Goal: Information Seeking & Learning: Learn about a topic

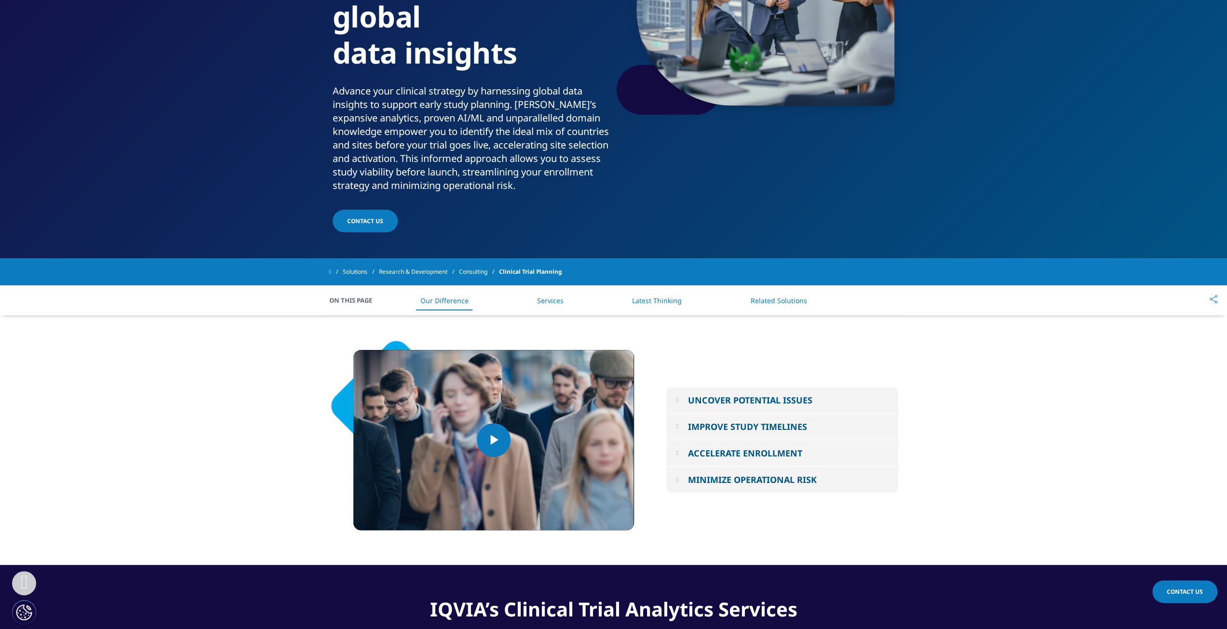
click at [769, 395] on div "UNCOVER POTENTIAL ISSUES" at bounding box center [750, 401] width 124 height 12
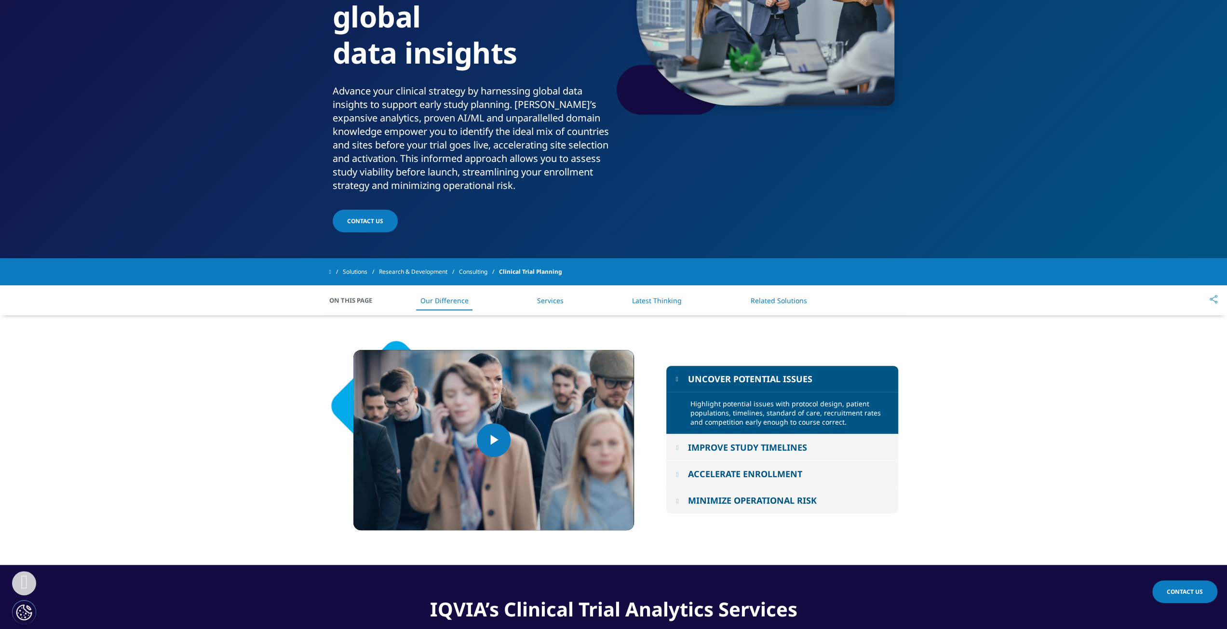
click at [759, 445] on div "IMPROVE STUDY TIMELINES" at bounding box center [747, 448] width 119 height 12
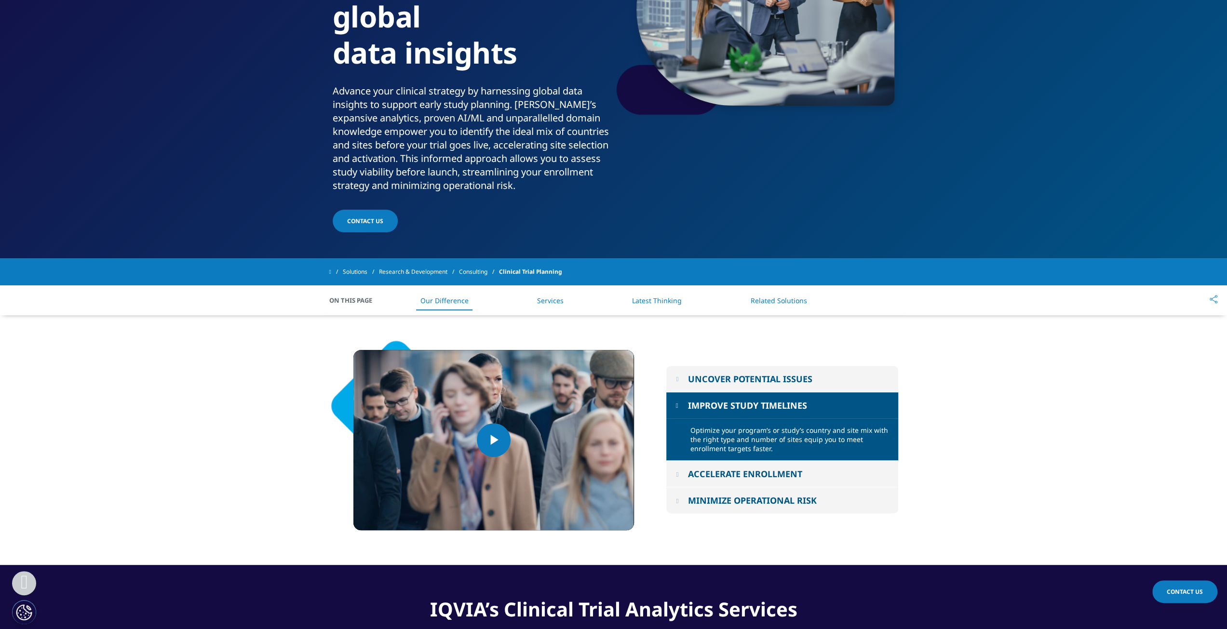
click at [755, 479] on div "ACCELERATE ENROLLMENT" at bounding box center [745, 474] width 114 height 12
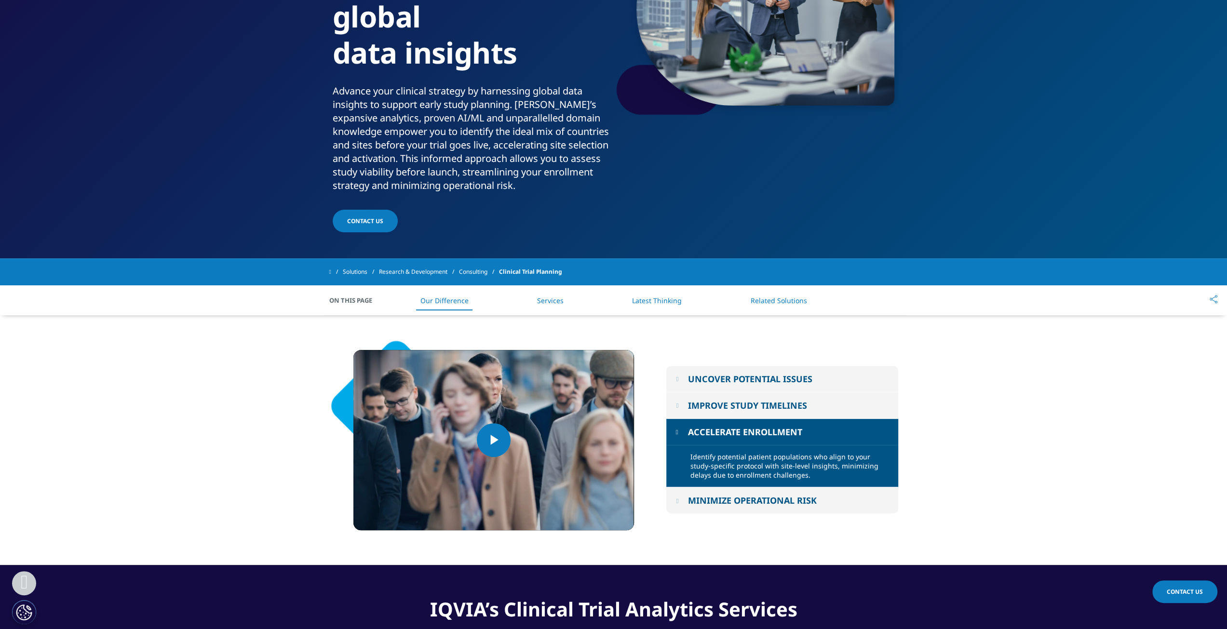
click at [738, 499] on div "MINIMIZE OPERATIONAL RISK" at bounding box center [752, 501] width 129 height 12
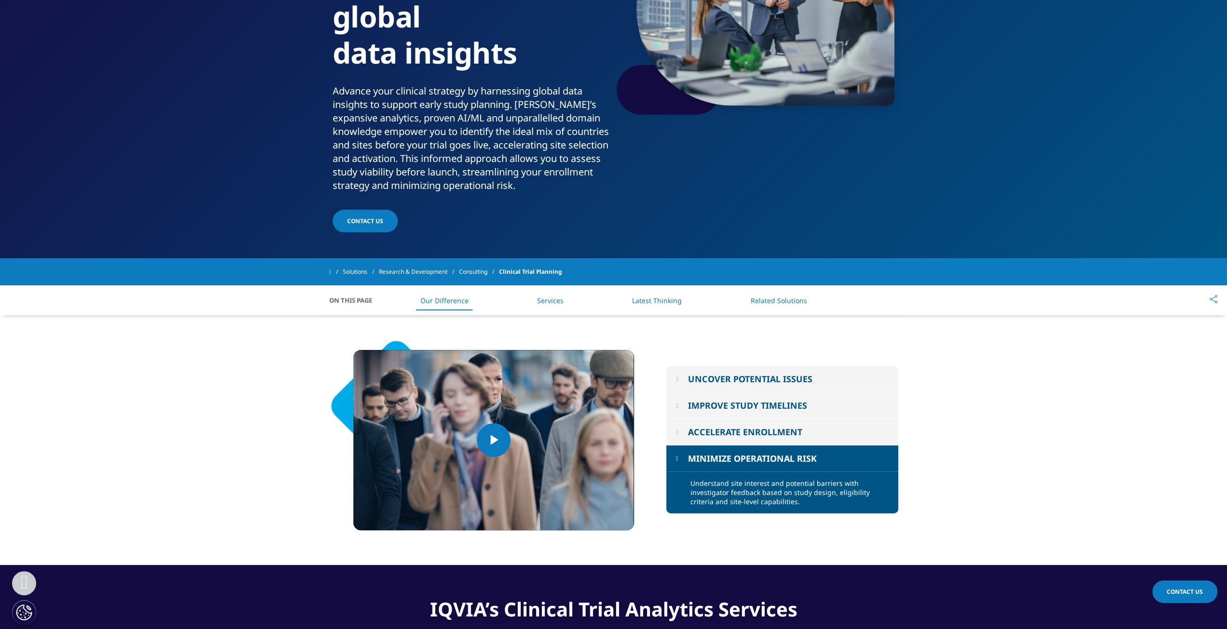
click at [558, 301] on link "Services" at bounding box center [550, 300] width 27 height 9
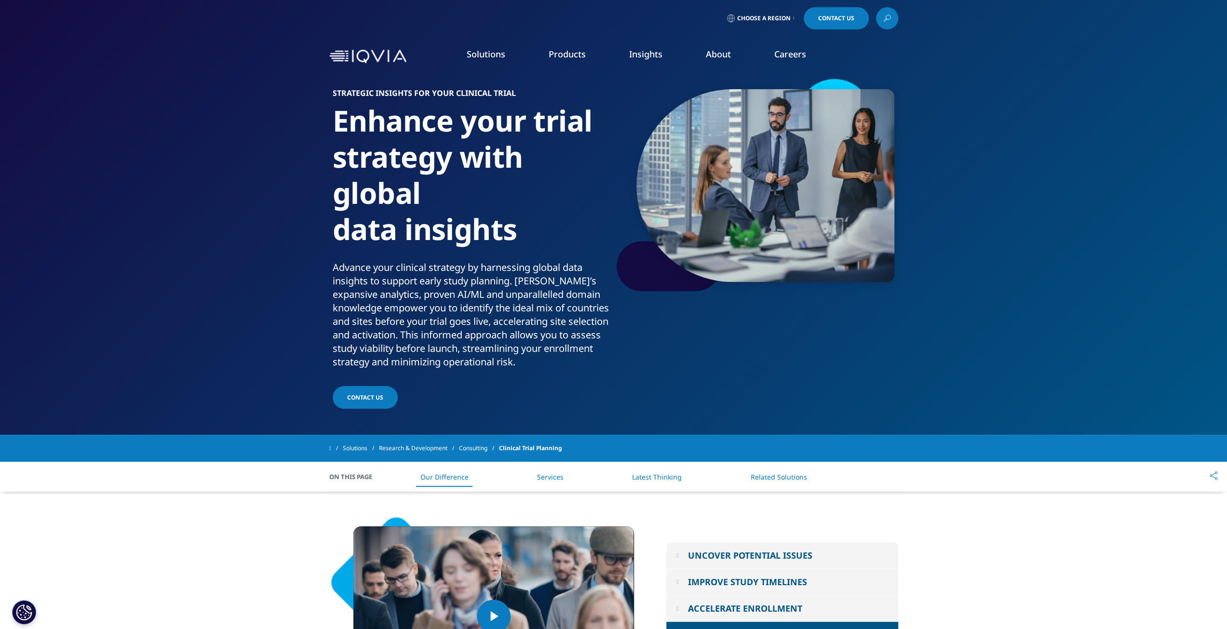
click at [516, 157] on link "Regulatory Compliance" at bounding box center [603, 156] width 225 height 11
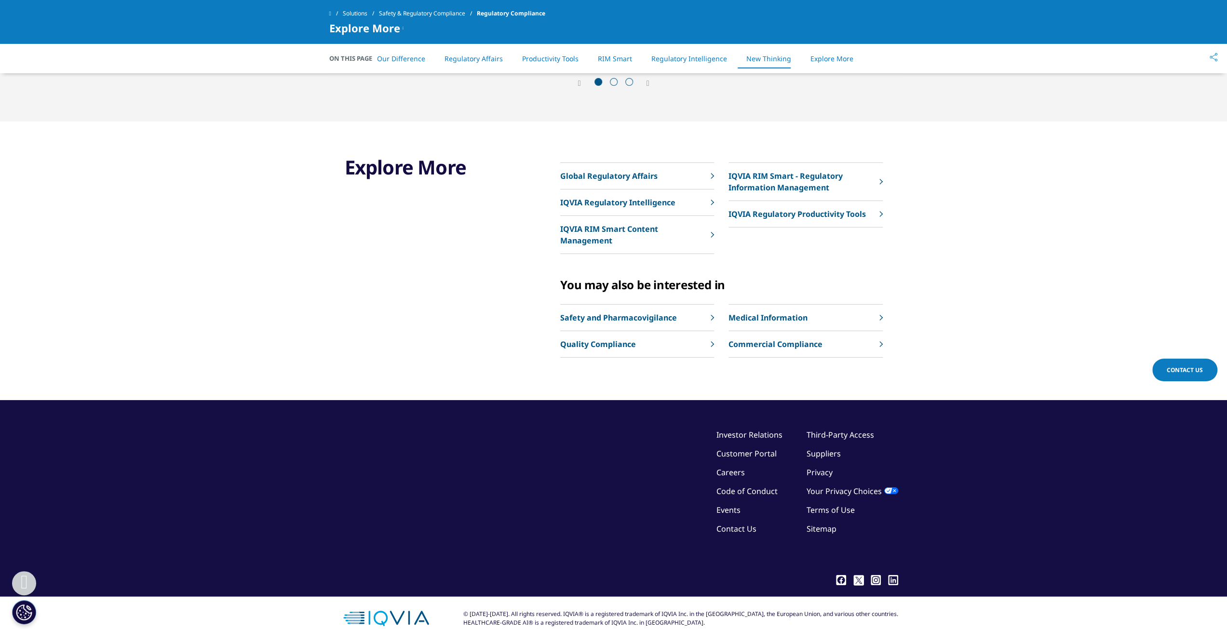
scroll to position [3151, 0]
click at [552, 62] on link "Productivity Tools" at bounding box center [550, 58] width 56 height 9
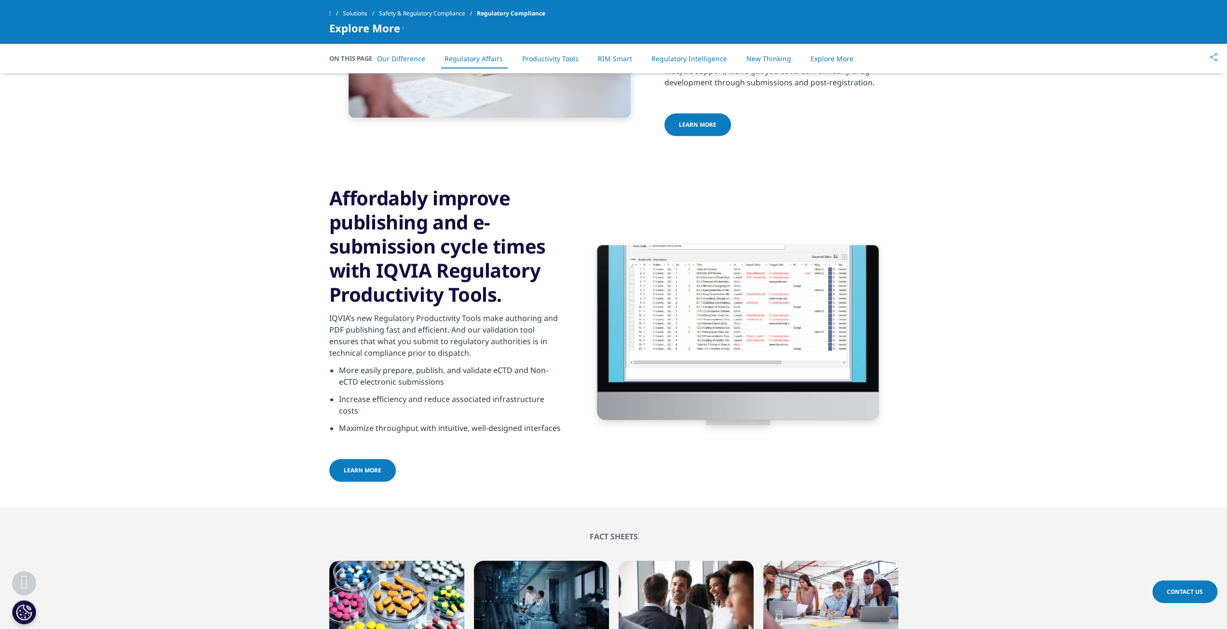
scroll to position [1151, 0]
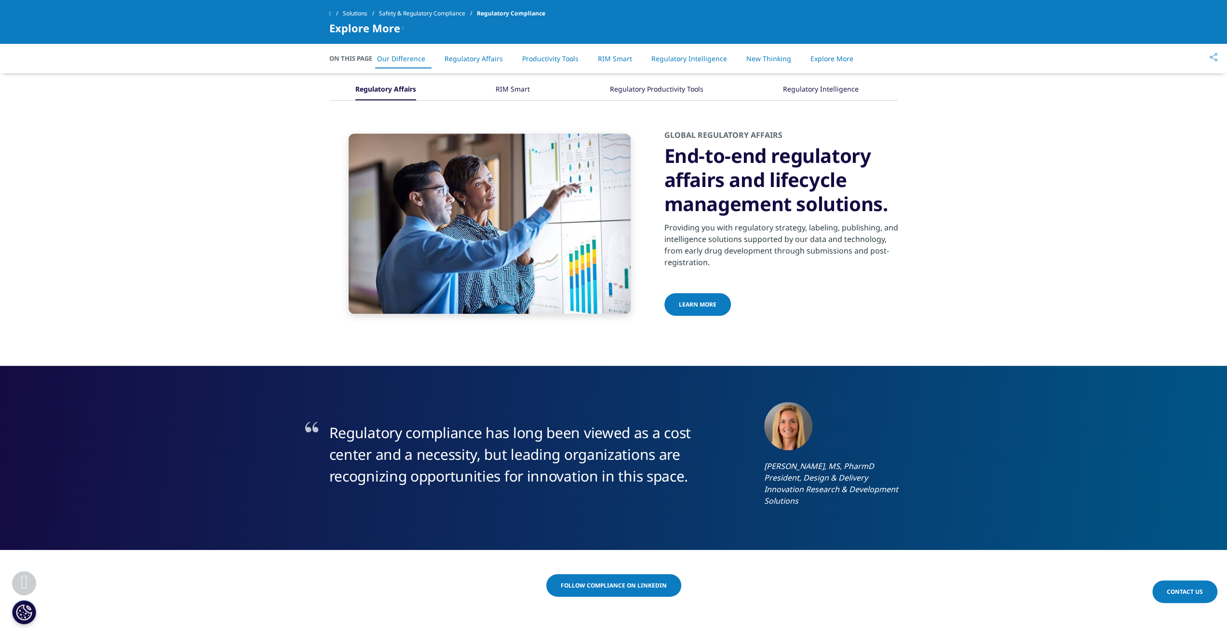
click at [554, 59] on link "Productivity Tools" at bounding box center [550, 58] width 56 height 9
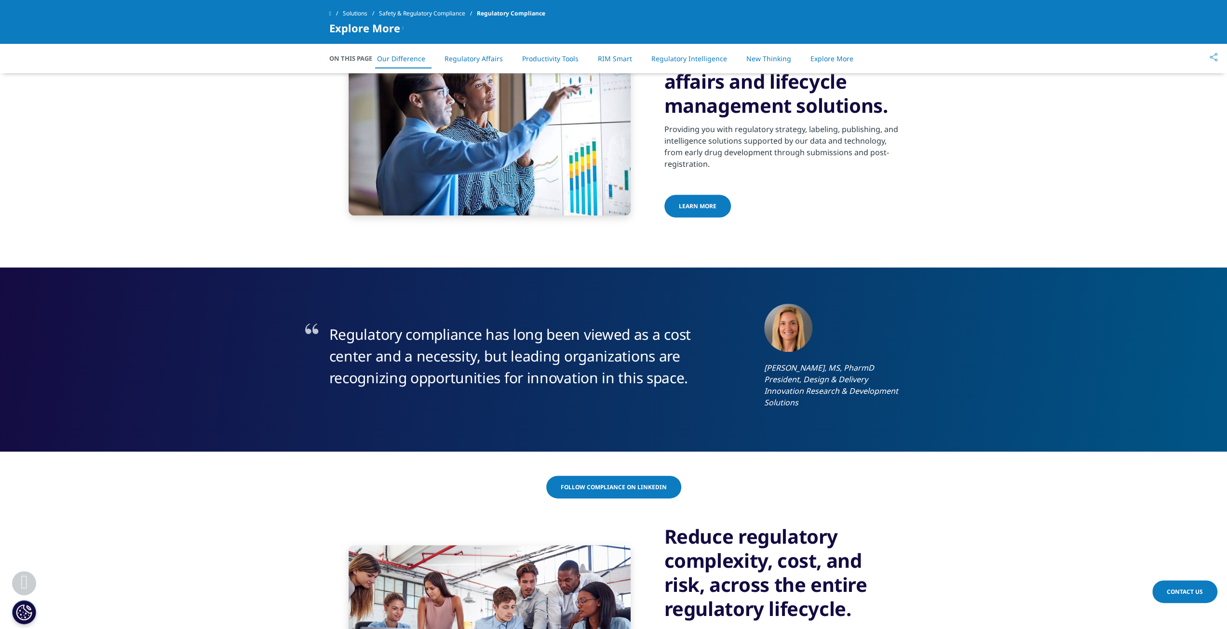
scroll to position [444, 0]
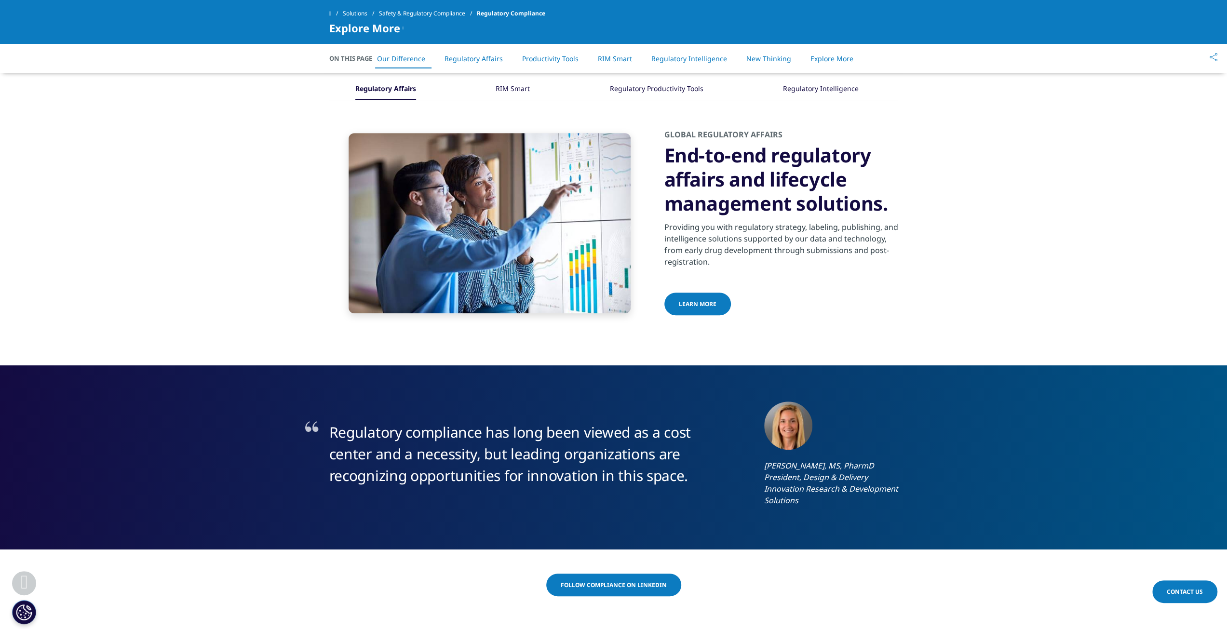
click at [369, 15] on link "Solutions" at bounding box center [361, 13] width 36 height 17
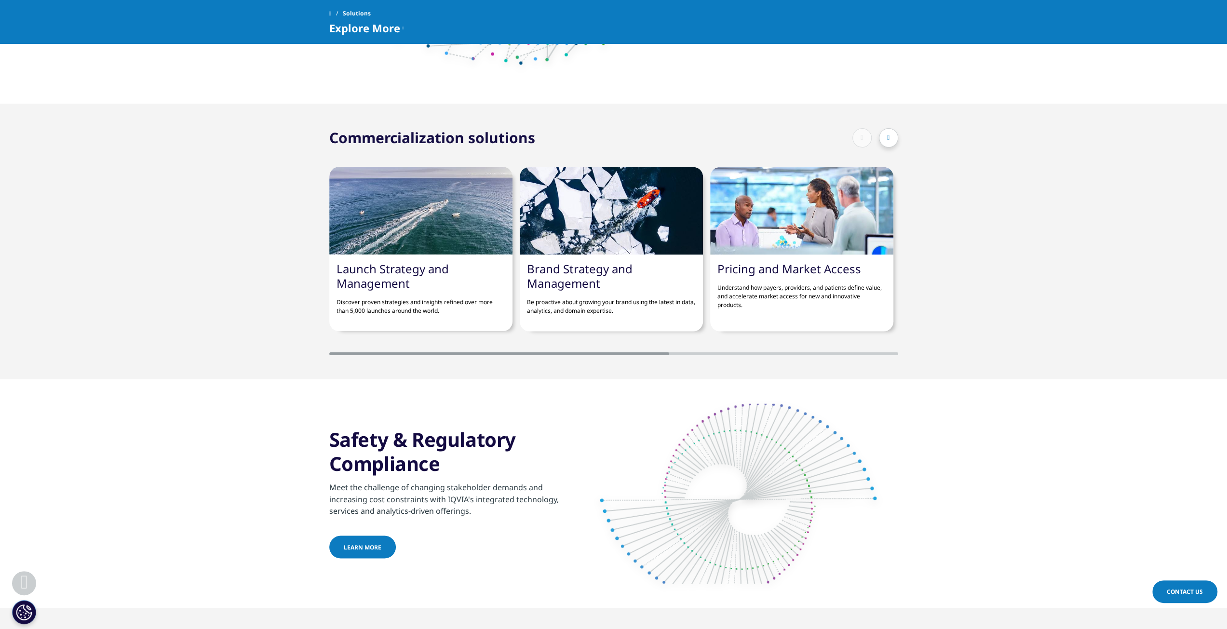
scroll to position [1350, 0]
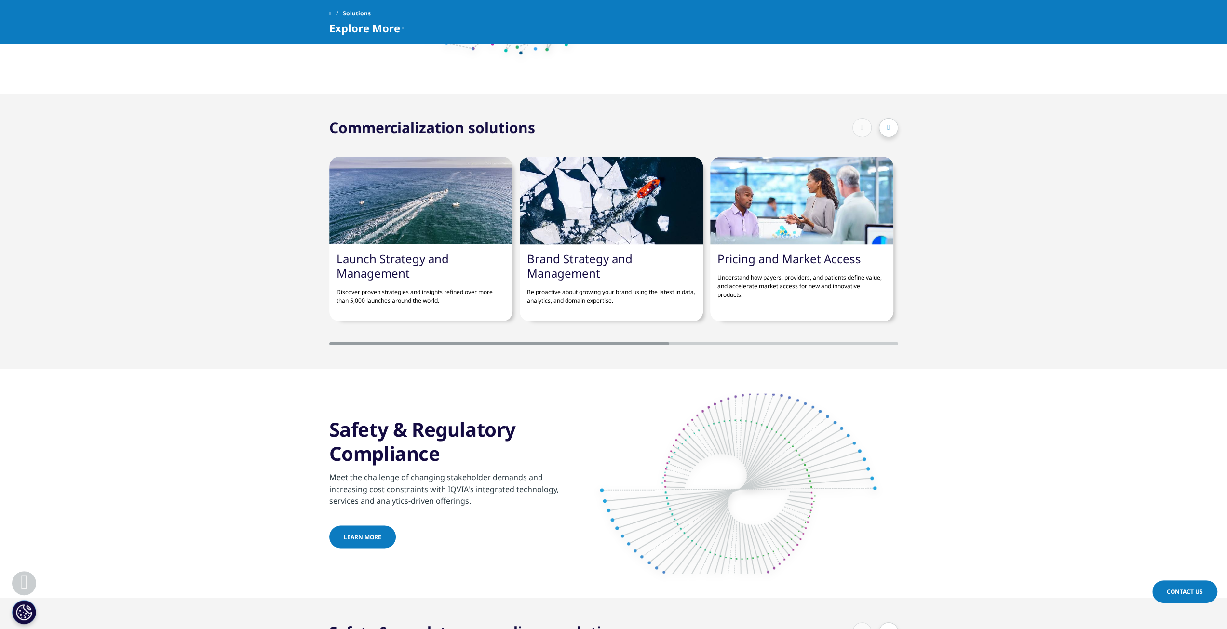
click at [440, 218] on div at bounding box center [420, 201] width 183 height 88
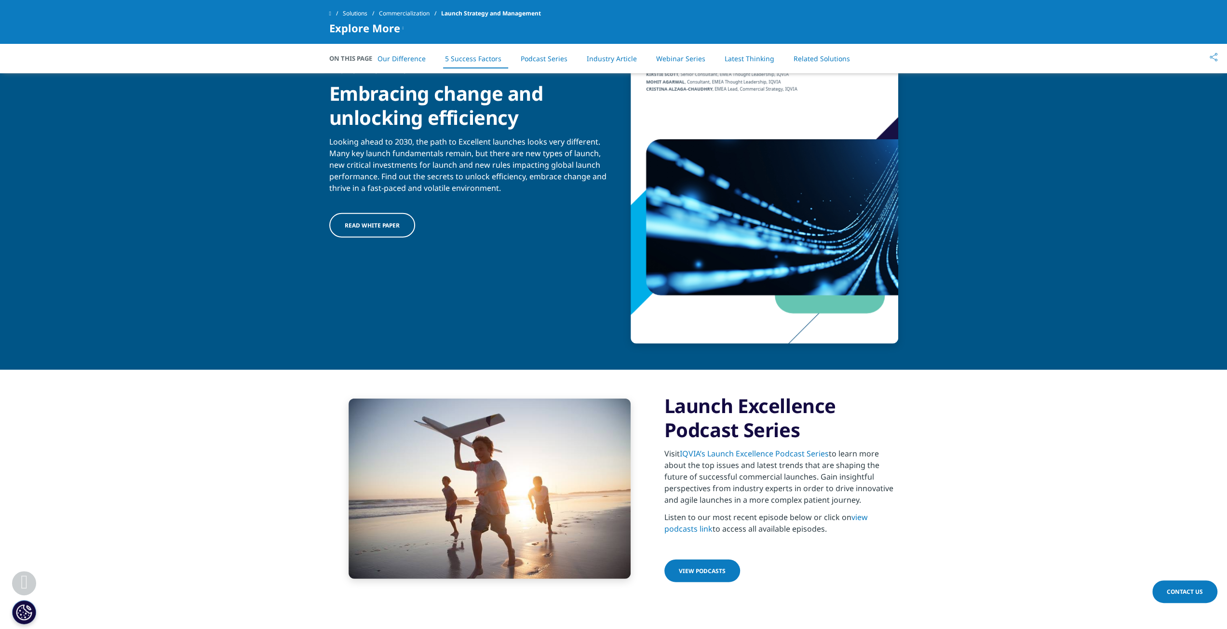
scroll to position [2701, 0]
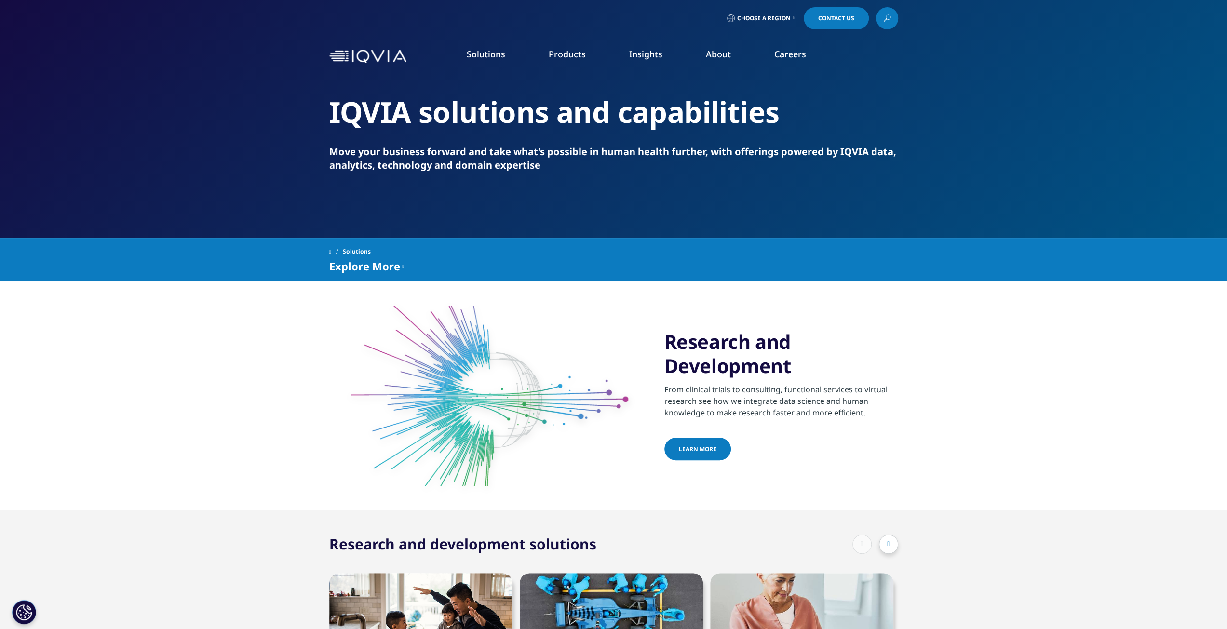
click at [129, 282] on link "Clinical Data Analytics Solutions" at bounding box center [153, 281] width 225 height 11
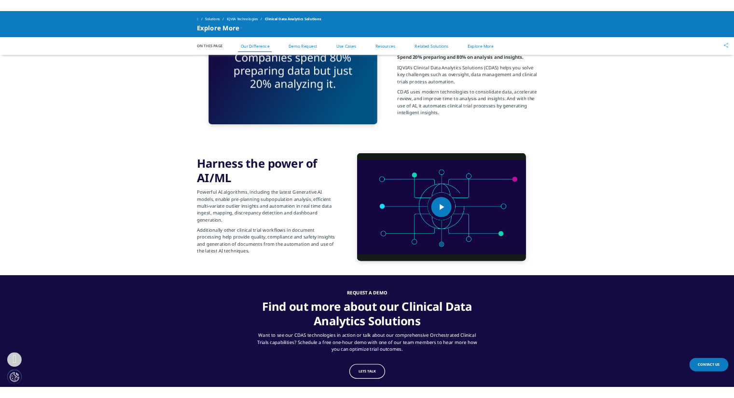
scroll to position [1607, 0]
